Goal: Information Seeking & Learning: Learn about a topic

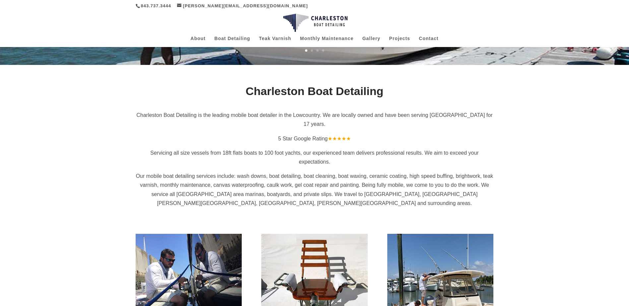
scroll to position [159, 0]
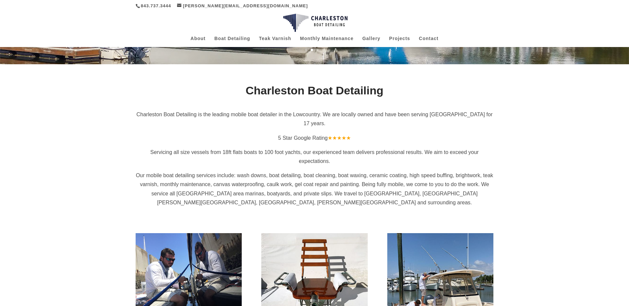
click at [204, 148] on p "Servicing all size vessels from 18ft flats boats to 100 foot yachts, our experi…" at bounding box center [315, 159] width 358 height 23
drag, startPoint x: 206, startPoint y: 143, endPoint x: 283, endPoint y: 142, distance: 76.9
click at [283, 148] on p "Servicing all size vessels from 18ft flats boats to 100 foot yachts, our experi…" at bounding box center [315, 159] width 358 height 23
drag, startPoint x: 283, startPoint y: 142, endPoint x: 262, endPoint y: 145, distance: 21.1
click at [262, 148] on p "Servicing all size vessels from 18ft flats boats to 100 foot yachts, our experi…" at bounding box center [315, 159] width 358 height 23
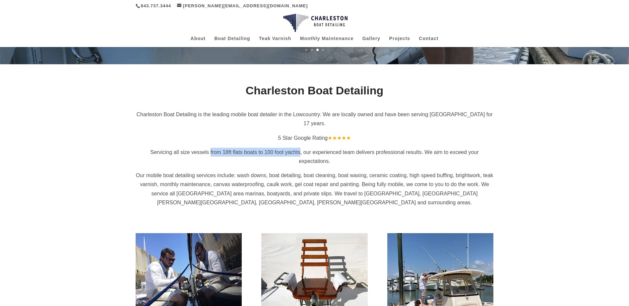
drag, startPoint x: 206, startPoint y: 143, endPoint x: 299, endPoint y: 144, distance: 93.2
click at [299, 148] on p "Servicing all size vessels from 18ft flats boats to 100 foot yachts, our experi…" at bounding box center [315, 159] width 358 height 23
click at [199, 171] on p "Our mobile boat detailing services include: wash downs, boat detailing, boat cl…" at bounding box center [315, 189] width 358 height 36
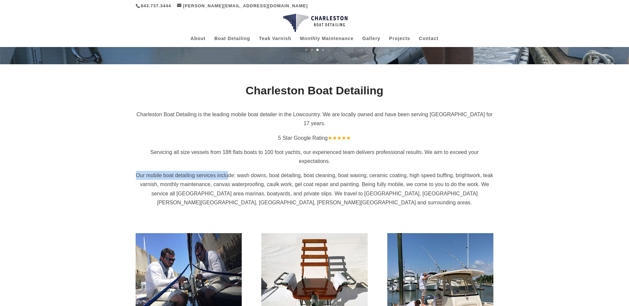
drag, startPoint x: 136, startPoint y: 167, endPoint x: 231, endPoint y: 167, distance: 95.2
click at [231, 171] on p "Our mobile boat detailing services include: wash downs, boat detailing, boat cl…" at bounding box center [315, 189] width 358 height 36
drag, startPoint x: 231, startPoint y: 167, endPoint x: 198, endPoint y: 168, distance: 33.2
click at [222, 171] on p "Our mobile boat detailing services include: wash downs, boat detailing, boat cl…" at bounding box center [315, 189] width 358 height 36
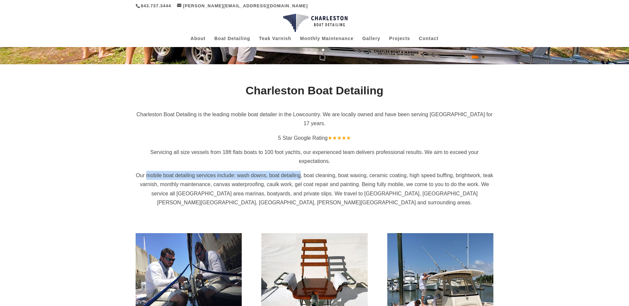
drag, startPoint x: 146, startPoint y: 165, endPoint x: 305, endPoint y: 165, distance: 159.1
click at [305, 171] on p "Our mobile boat detailing services include: wash downs, boat detailing, boat cl…" at bounding box center [315, 189] width 358 height 36
drag, startPoint x: 305, startPoint y: 165, endPoint x: 276, endPoint y: 171, distance: 30.4
click at [276, 171] on p "Our mobile boat detailing services include: wash downs, boat detailing, boat cl…" at bounding box center [315, 189] width 358 height 36
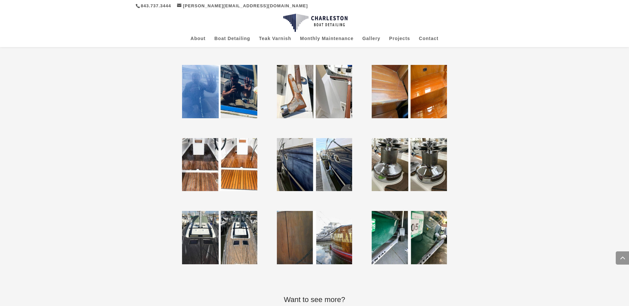
scroll to position [1591, 0]
